Goal: Transaction & Acquisition: Purchase product/service

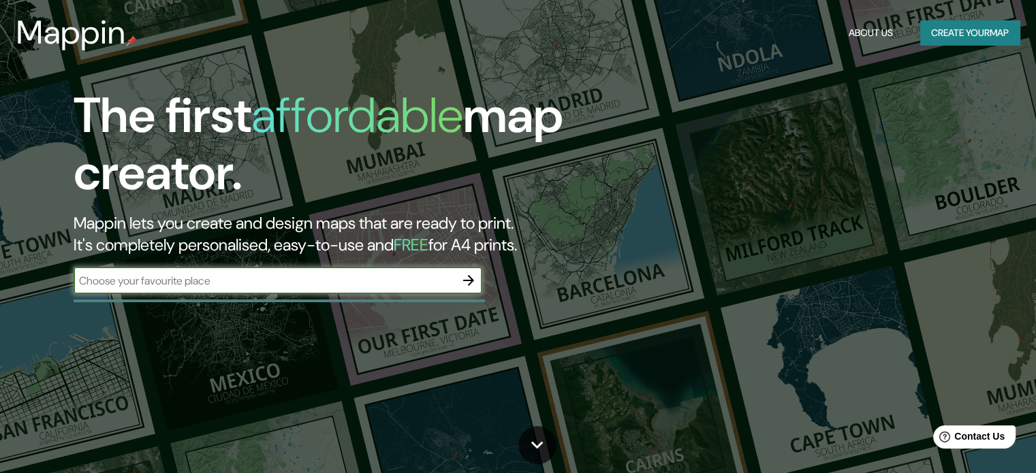
click at [349, 286] on input "text" at bounding box center [264, 281] width 381 height 16
type input "ate"
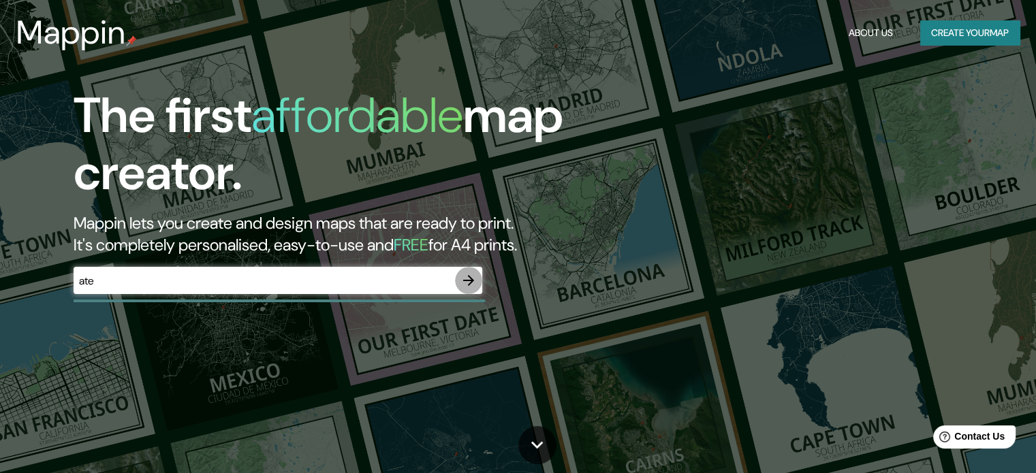
click at [462, 278] on icon "button" at bounding box center [468, 280] width 16 height 16
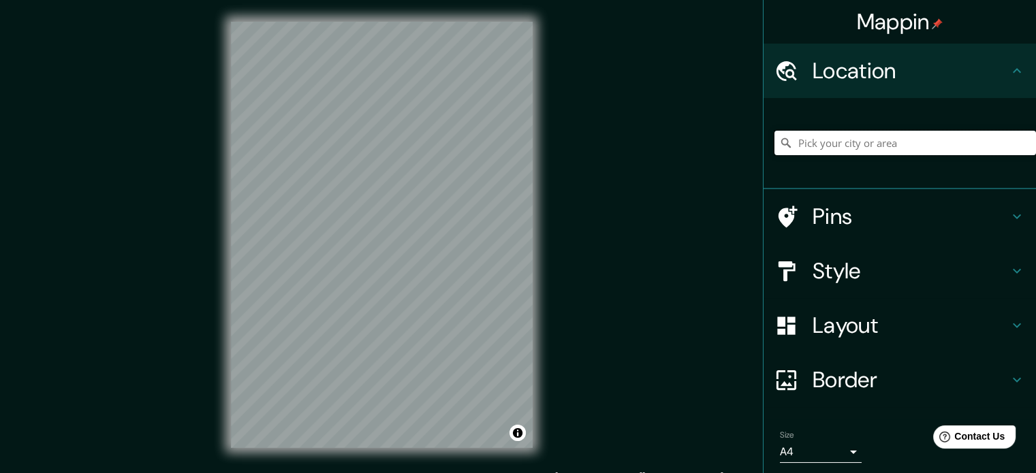
click at [849, 146] on input "Pick your city or area" at bounding box center [904, 143] width 261 height 25
type input "A"
drag, startPoint x: 888, startPoint y: 144, endPoint x: 1015, endPoint y: 135, distance: 127.7
click at [1015, 135] on div "[GEOGRAPHIC_DATA][PERSON_NAME], [GEOGRAPHIC_DATA], [GEOGRAPHIC_DATA][PERSON_NAM…" at bounding box center [904, 143] width 261 height 25
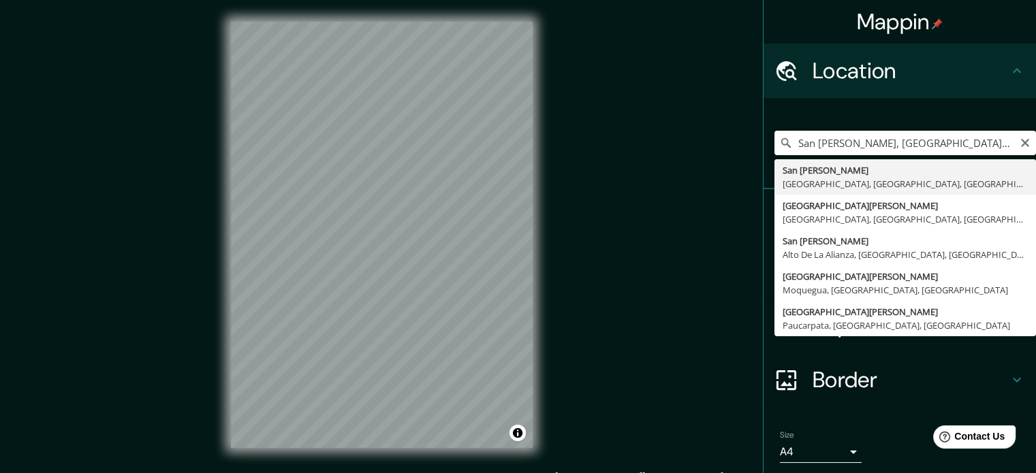
scroll to position [0, 0]
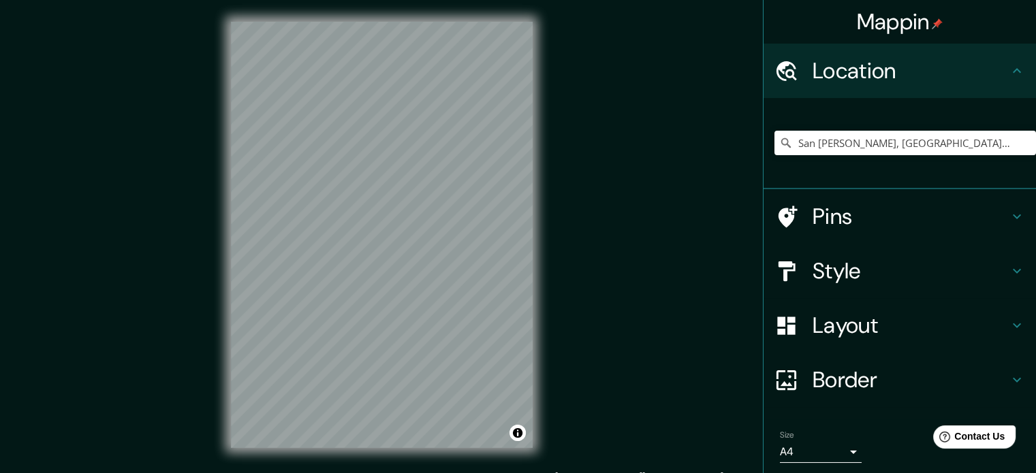
click at [613, 409] on div "Mappin Location [GEOGRAPHIC_DATA][PERSON_NAME], [GEOGRAPHIC_DATA], [GEOGRAPHIC_…" at bounding box center [518, 246] width 1036 height 492
click at [845, 148] on input "San [PERSON_NAME], [GEOGRAPHIC_DATA], [GEOGRAPHIC_DATA], [GEOGRAPHIC_DATA]" at bounding box center [904, 143] width 261 height 25
click at [993, 136] on input "San [PERSON_NAME], [GEOGRAPHIC_DATA], [GEOGRAPHIC_DATA], [GEOGRAPHIC_DATA]" at bounding box center [904, 143] width 261 height 25
click at [992, 136] on input "San [PERSON_NAME], [GEOGRAPHIC_DATA], [GEOGRAPHIC_DATA], [GEOGRAPHIC_DATA]" at bounding box center [904, 143] width 261 height 25
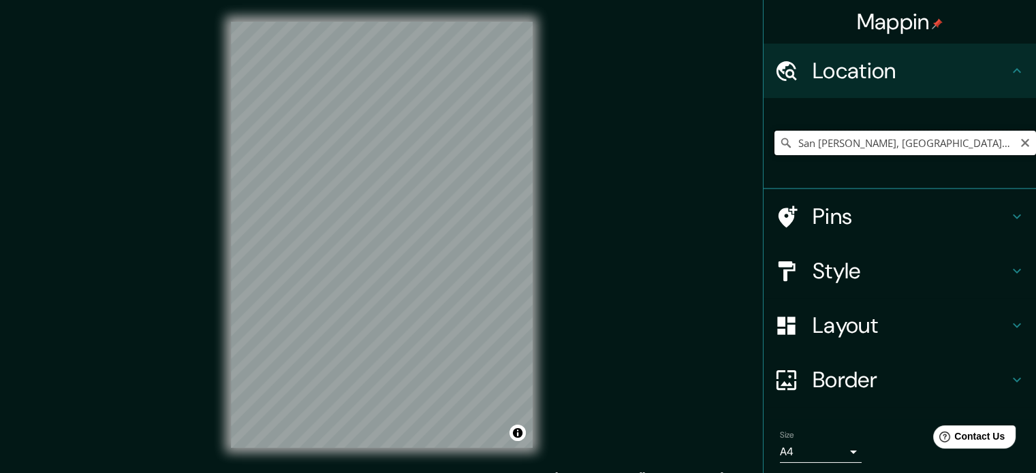
click at [992, 136] on input "San [PERSON_NAME], [GEOGRAPHIC_DATA], [GEOGRAPHIC_DATA], [GEOGRAPHIC_DATA]" at bounding box center [904, 143] width 261 height 25
click at [991, 136] on input "San [PERSON_NAME], [GEOGRAPHIC_DATA], [GEOGRAPHIC_DATA], [GEOGRAPHIC_DATA]" at bounding box center [904, 143] width 261 height 25
click at [967, 151] on input "San [PERSON_NAME], [GEOGRAPHIC_DATA], [GEOGRAPHIC_DATA], [GEOGRAPHIC_DATA]" at bounding box center [904, 143] width 261 height 25
click at [965, 144] on input "San [PERSON_NAME], [GEOGRAPHIC_DATA], [GEOGRAPHIC_DATA], [GEOGRAPHIC_DATA]" at bounding box center [904, 143] width 261 height 25
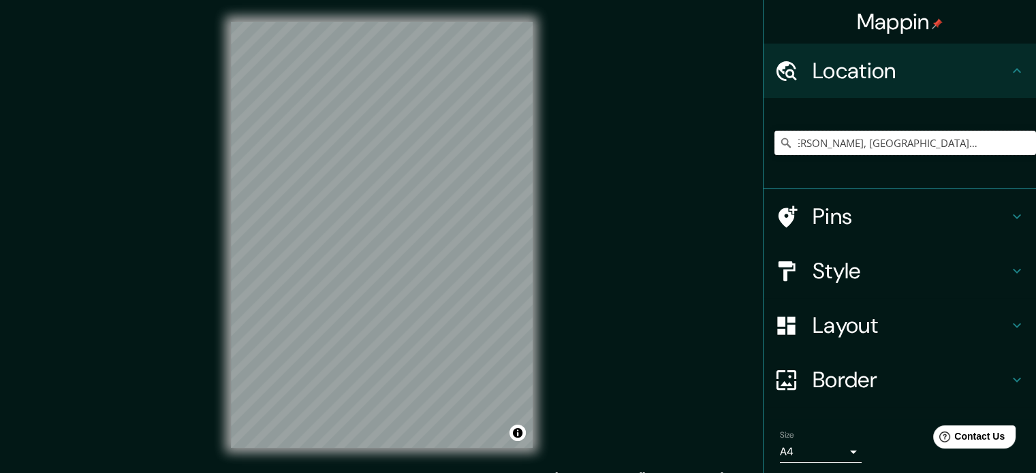
drag, startPoint x: 970, startPoint y: 142, endPoint x: 1045, endPoint y: 129, distance: 76.8
click at [1035, 129] on html "Mappin Location [GEOGRAPHIC_DATA][PERSON_NAME], [GEOGRAPHIC_DATA], [GEOGRAPHIC_…" at bounding box center [518, 236] width 1036 height 473
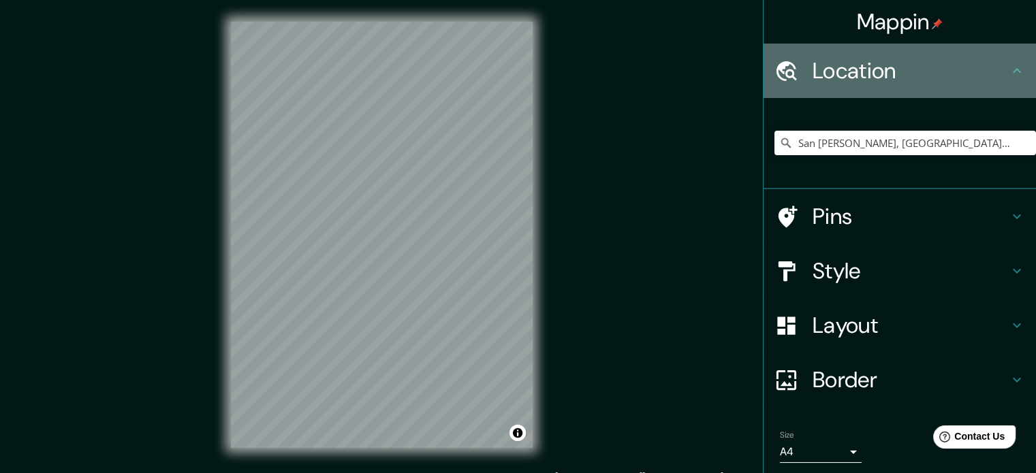
click at [947, 79] on h4 "Location" at bounding box center [910, 70] width 196 height 27
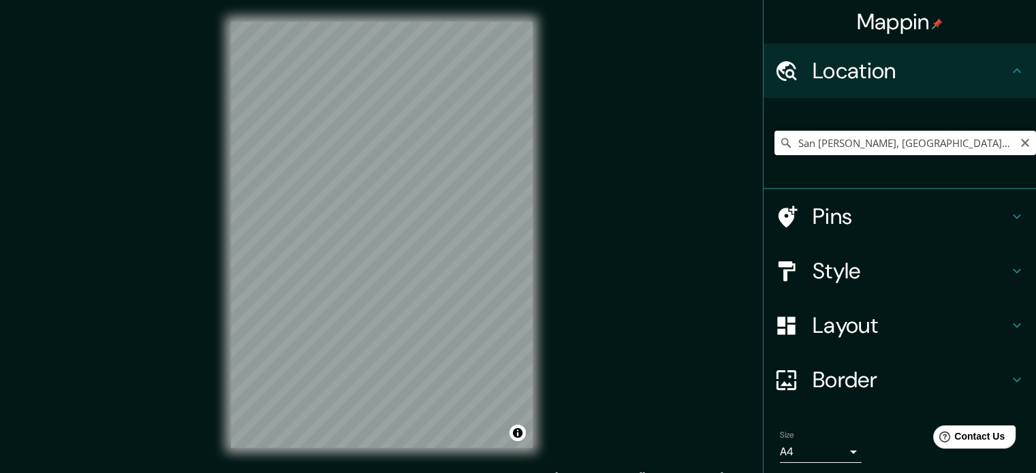
click at [881, 152] on input "San [PERSON_NAME], [GEOGRAPHIC_DATA], [GEOGRAPHIC_DATA], [GEOGRAPHIC_DATA]" at bounding box center [904, 143] width 261 height 25
click at [880, 151] on input "San [PERSON_NAME], [GEOGRAPHIC_DATA], [GEOGRAPHIC_DATA], [GEOGRAPHIC_DATA]" at bounding box center [904, 143] width 261 height 25
click at [898, 146] on input "San [PERSON_NAME], [GEOGRAPHIC_DATA], [GEOGRAPHIC_DATA], [GEOGRAPHIC_DATA]" at bounding box center [904, 143] width 261 height 25
click at [893, 145] on input "San [PERSON_NAME], [GEOGRAPHIC_DATA], [GEOGRAPHIC_DATA], [GEOGRAPHIC_DATA]" at bounding box center [904, 143] width 261 height 25
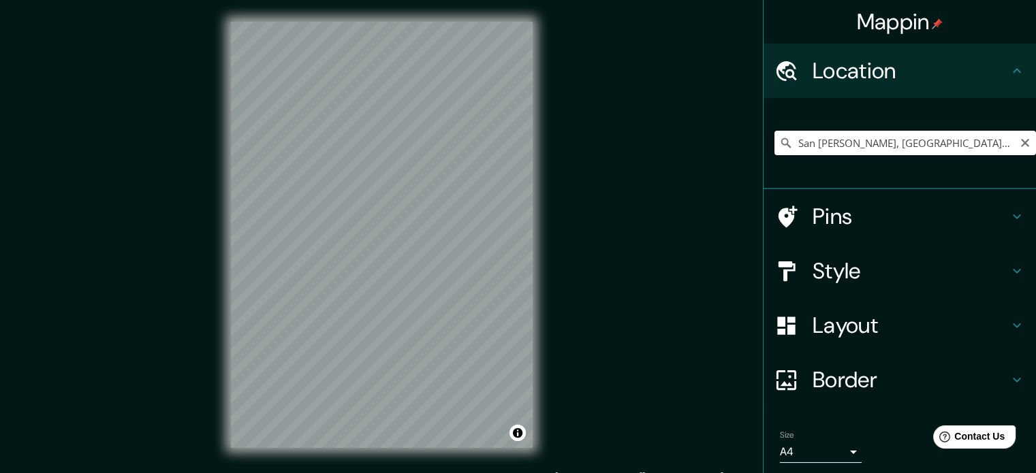
click at [893, 145] on input "San [PERSON_NAME], [GEOGRAPHIC_DATA], [GEOGRAPHIC_DATA], [GEOGRAPHIC_DATA]" at bounding box center [904, 143] width 261 height 25
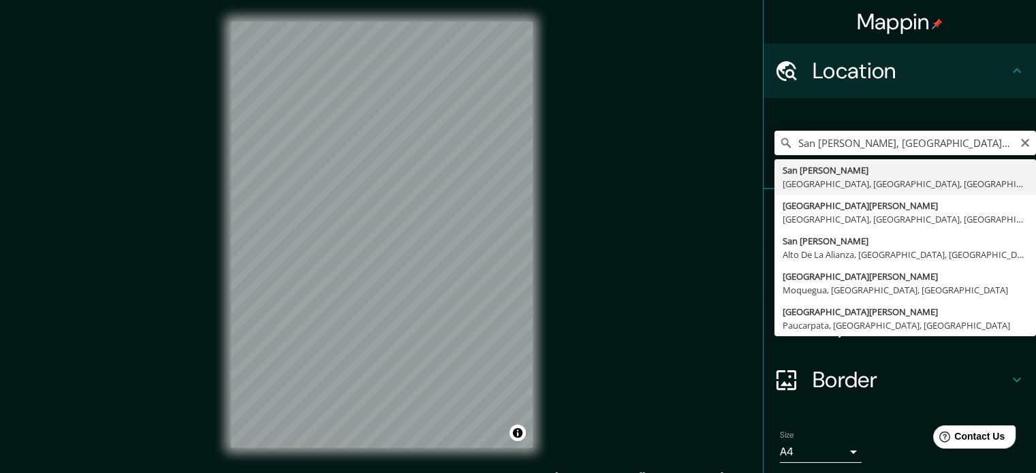
click at [893, 145] on input "San [PERSON_NAME], [GEOGRAPHIC_DATA], [GEOGRAPHIC_DATA], [GEOGRAPHIC_DATA]" at bounding box center [904, 143] width 261 height 25
type input "San [PERSON_NAME], [GEOGRAPHIC_DATA], [GEOGRAPHIC_DATA], [GEOGRAPHIC_DATA]"
